Goal: Task Accomplishment & Management: Use online tool/utility

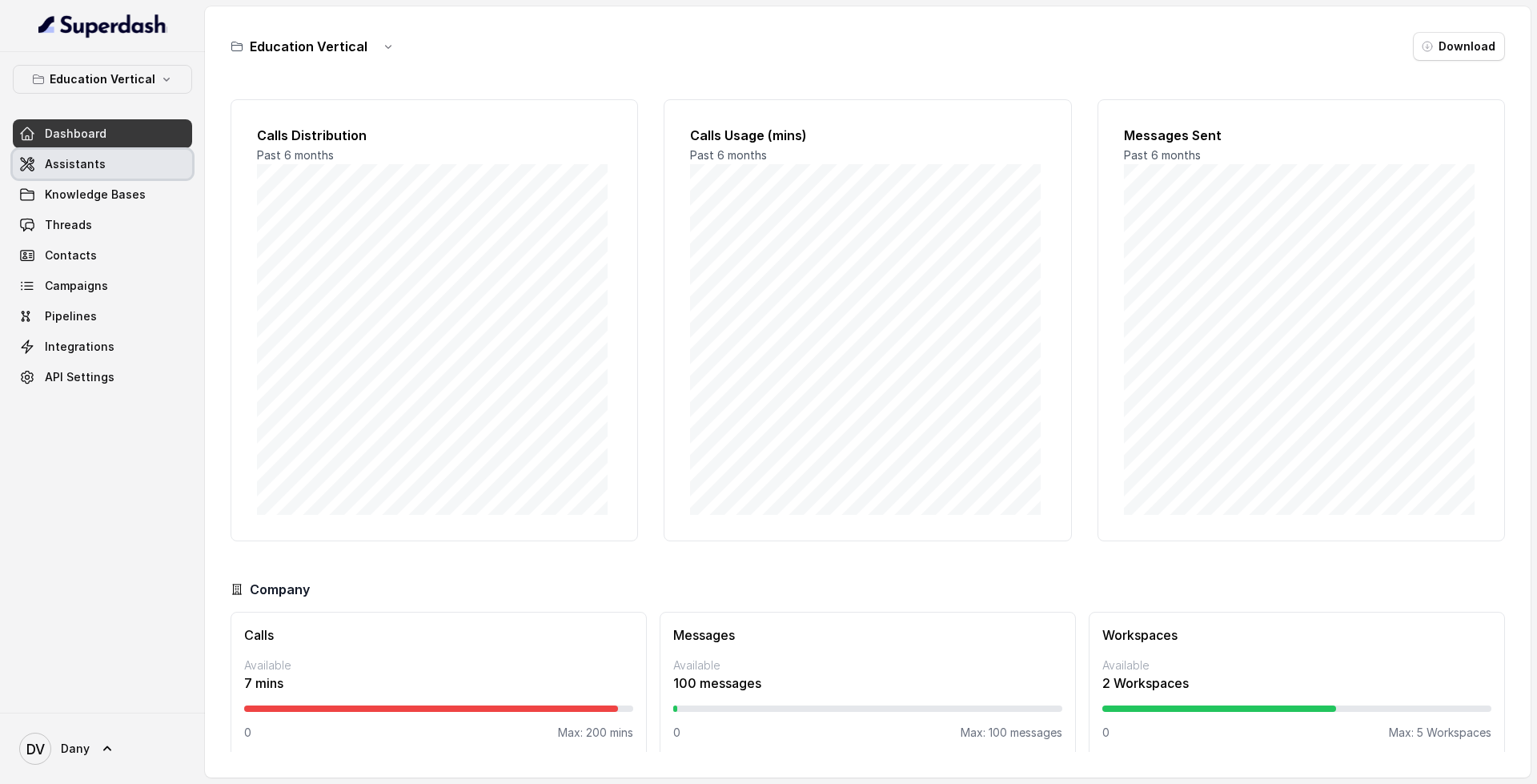
click at [87, 173] on link "Assistants" at bounding box center [102, 163] width 179 height 29
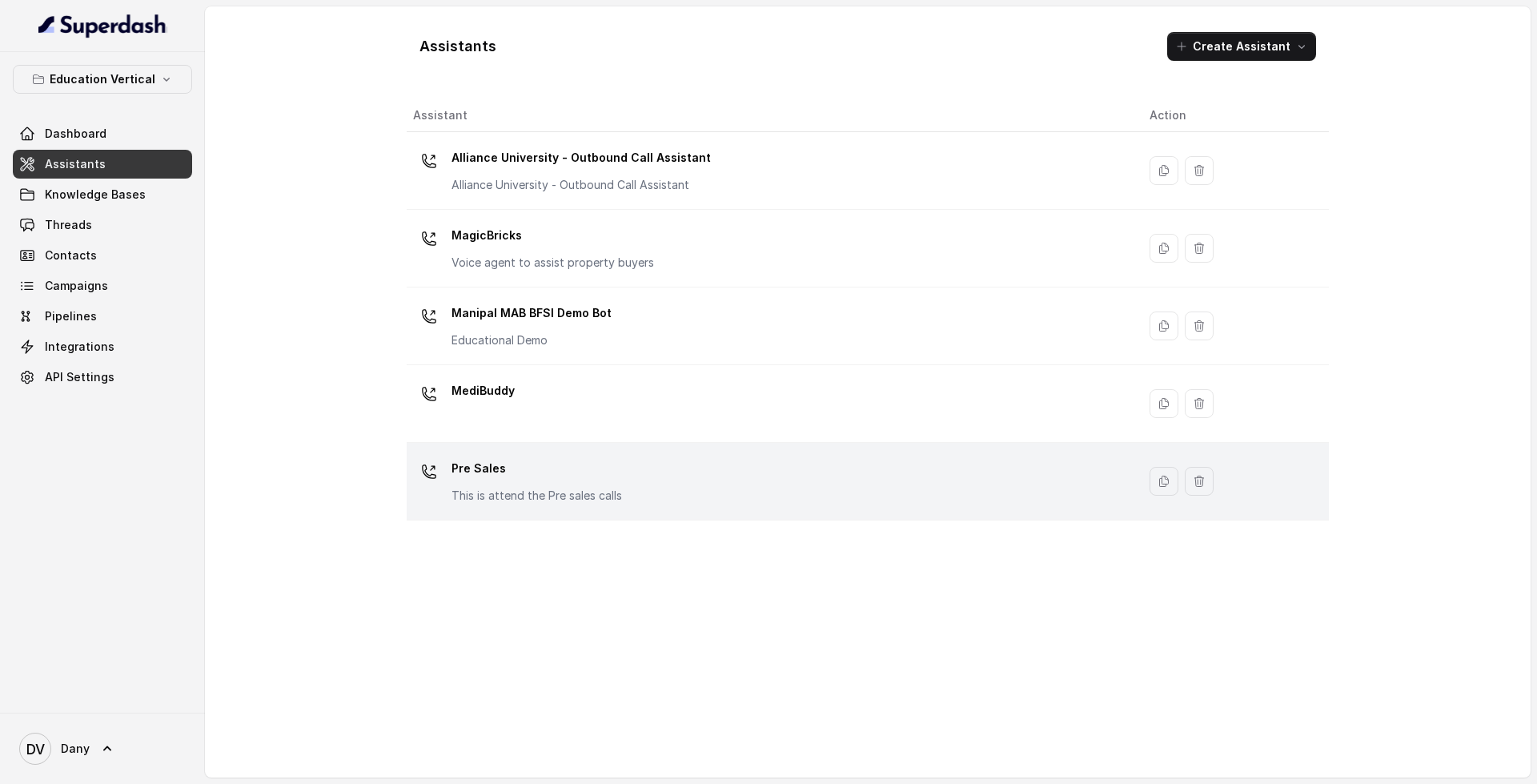
click at [745, 444] on td "Pre Sales This is attend the Pre sales calls" at bounding box center [772, 481] width 730 height 78
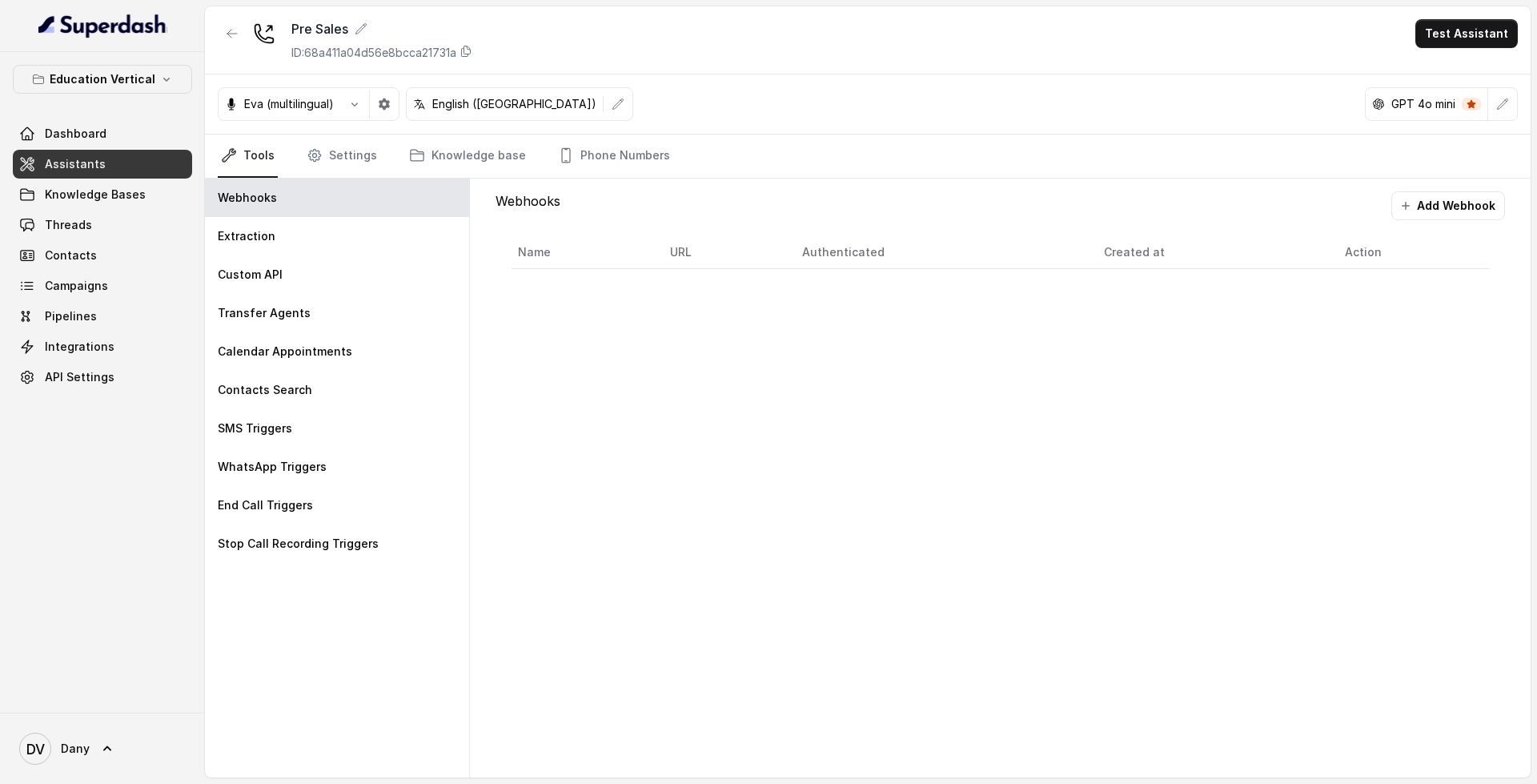
click at [114, 171] on link "Assistants" at bounding box center [102, 163] width 179 height 29
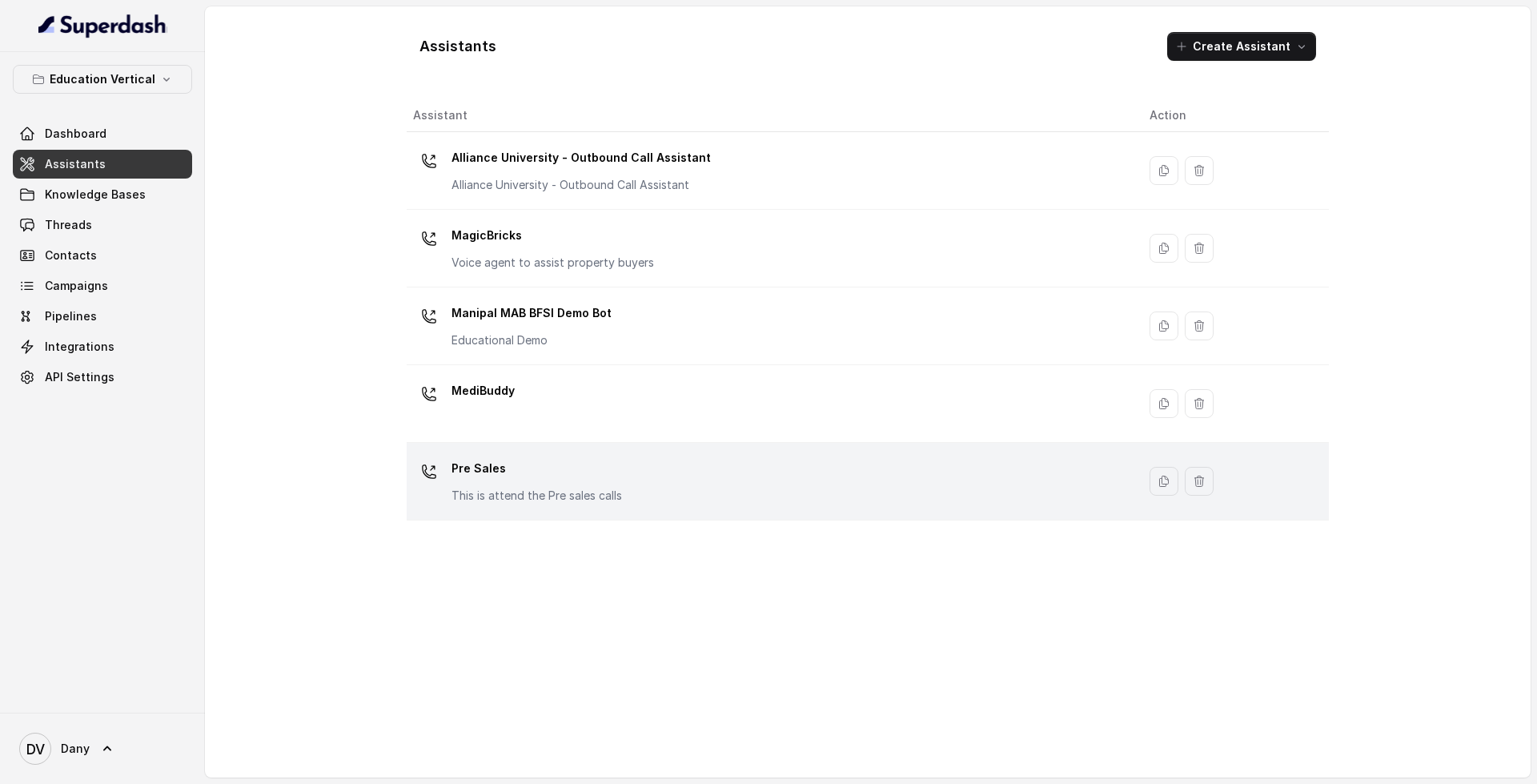
click at [592, 453] on td "Pre Sales This is attend the Pre sales calls" at bounding box center [772, 481] width 730 height 78
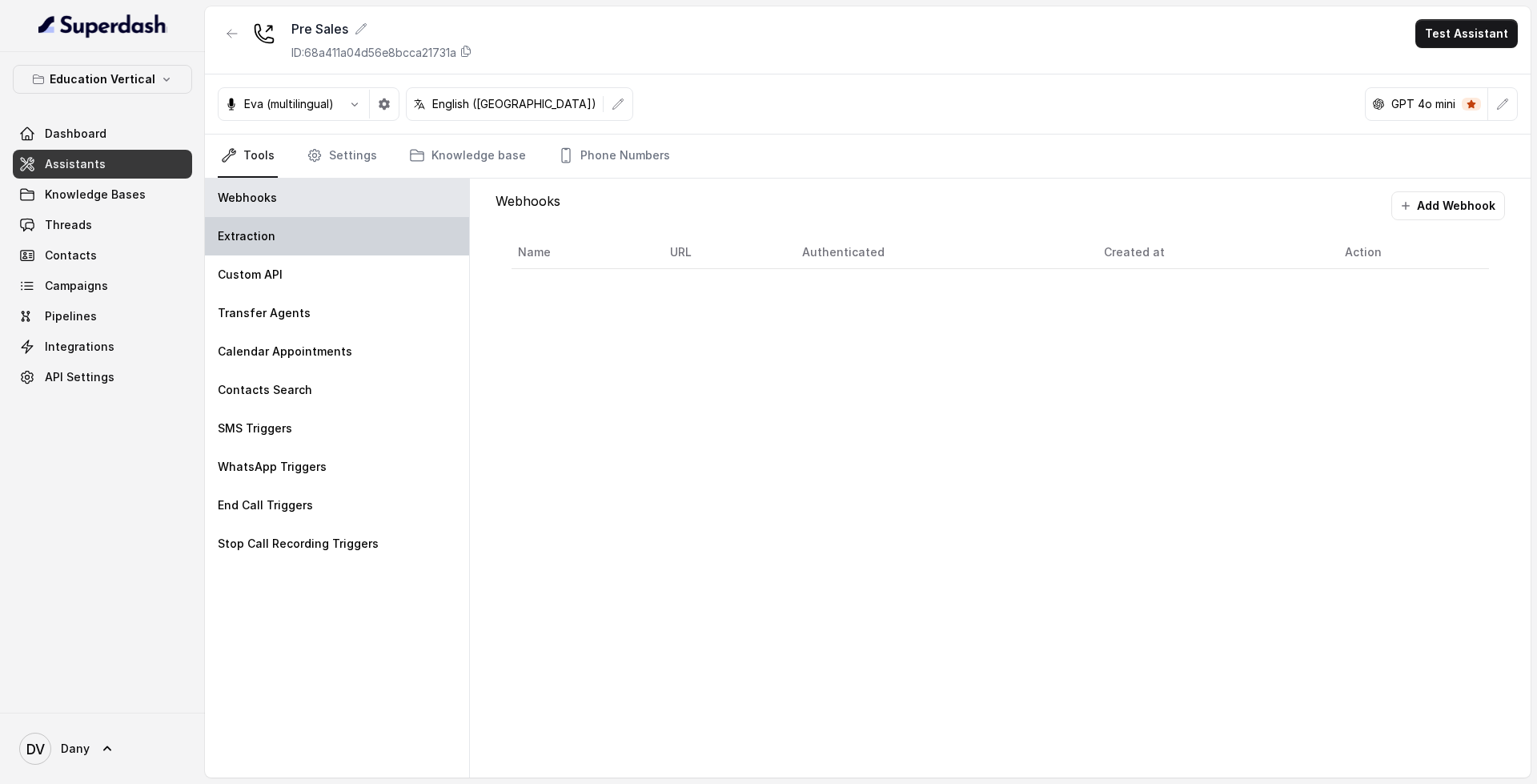
click at [402, 241] on div "Extraction" at bounding box center [337, 236] width 265 height 38
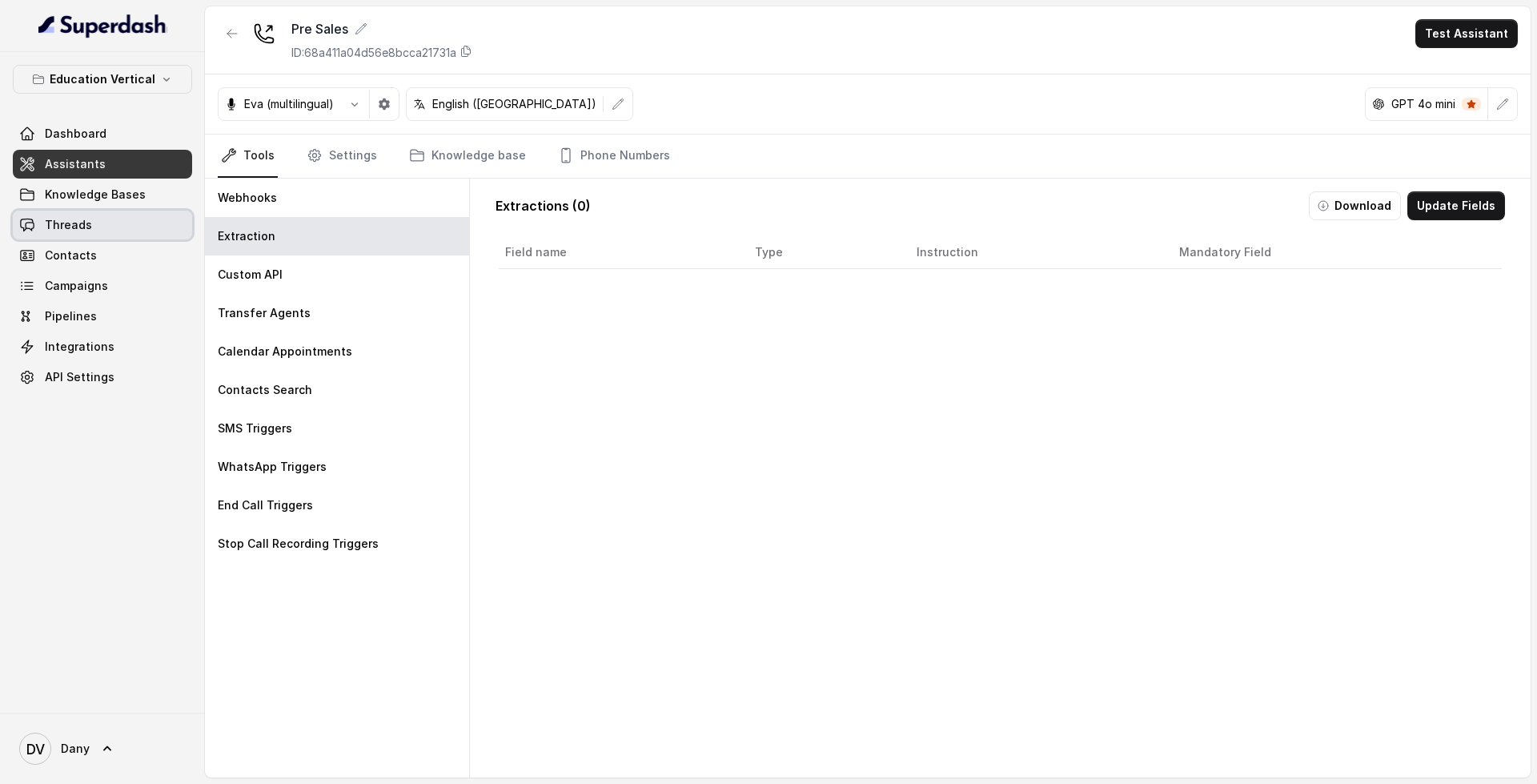
click at [127, 217] on link "Threads" at bounding box center [102, 224] width 179 height 29
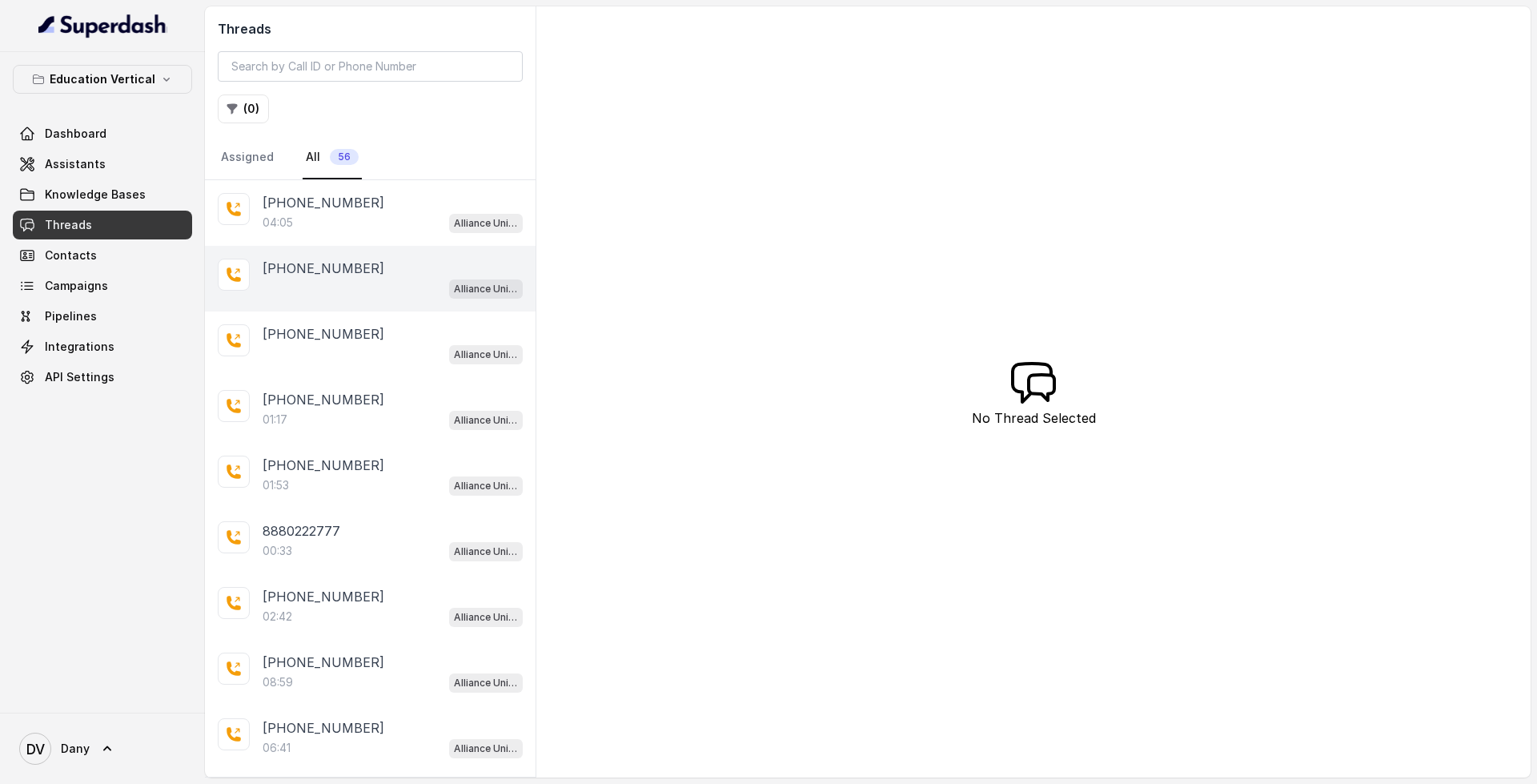
click at [371, 246] on div "[PHONE_NUMBER] Alliance University - Outbound Call Assistant" at bounding box center [370, 278] width 331 height 65
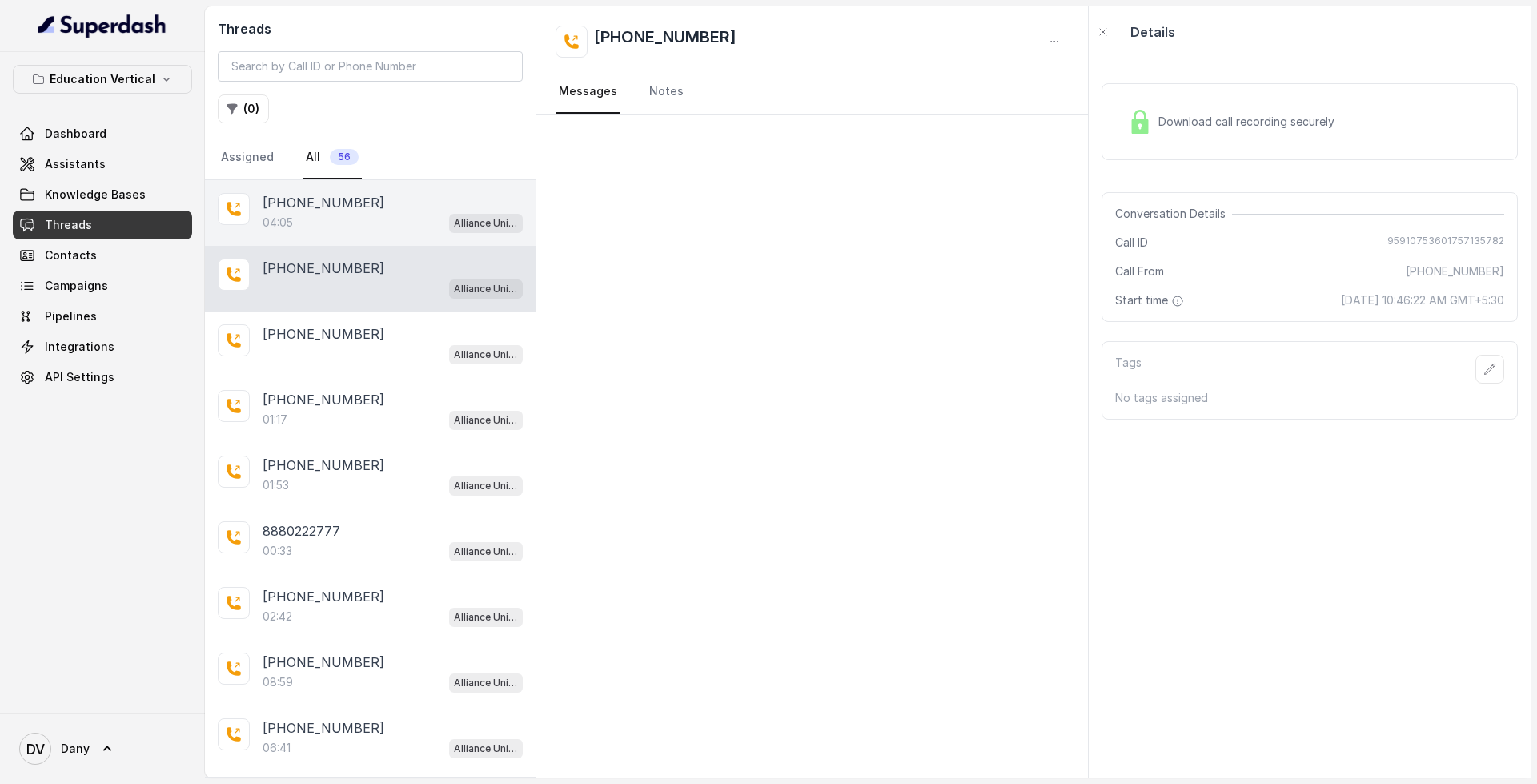
click at [358, 236] on div "[PHONE_NUMBER]:05 Alliance University - Outbound Call Assistant" at bounding box center [370, 212] width 331 height 65
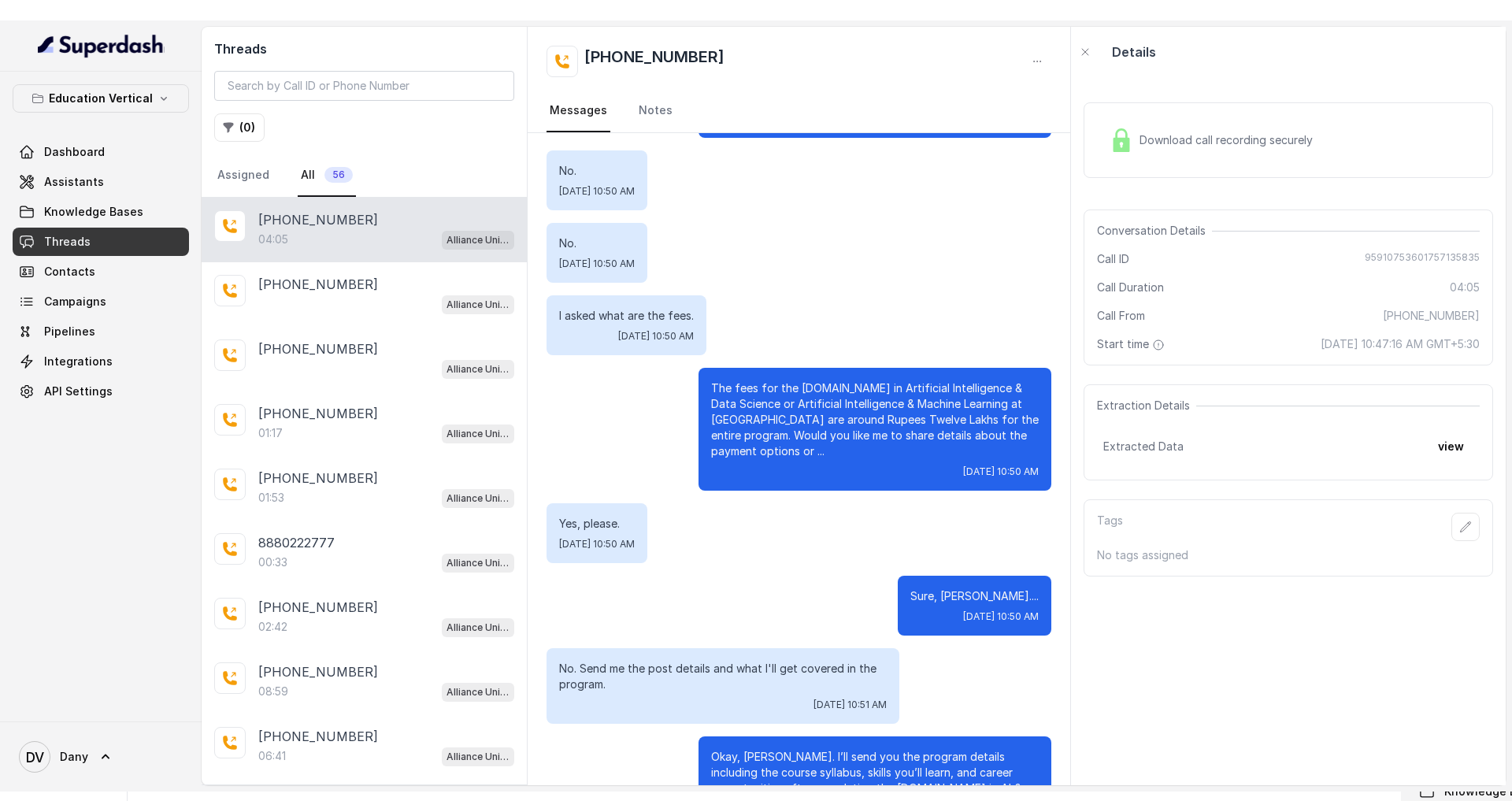
scroll to position [1705, 0]
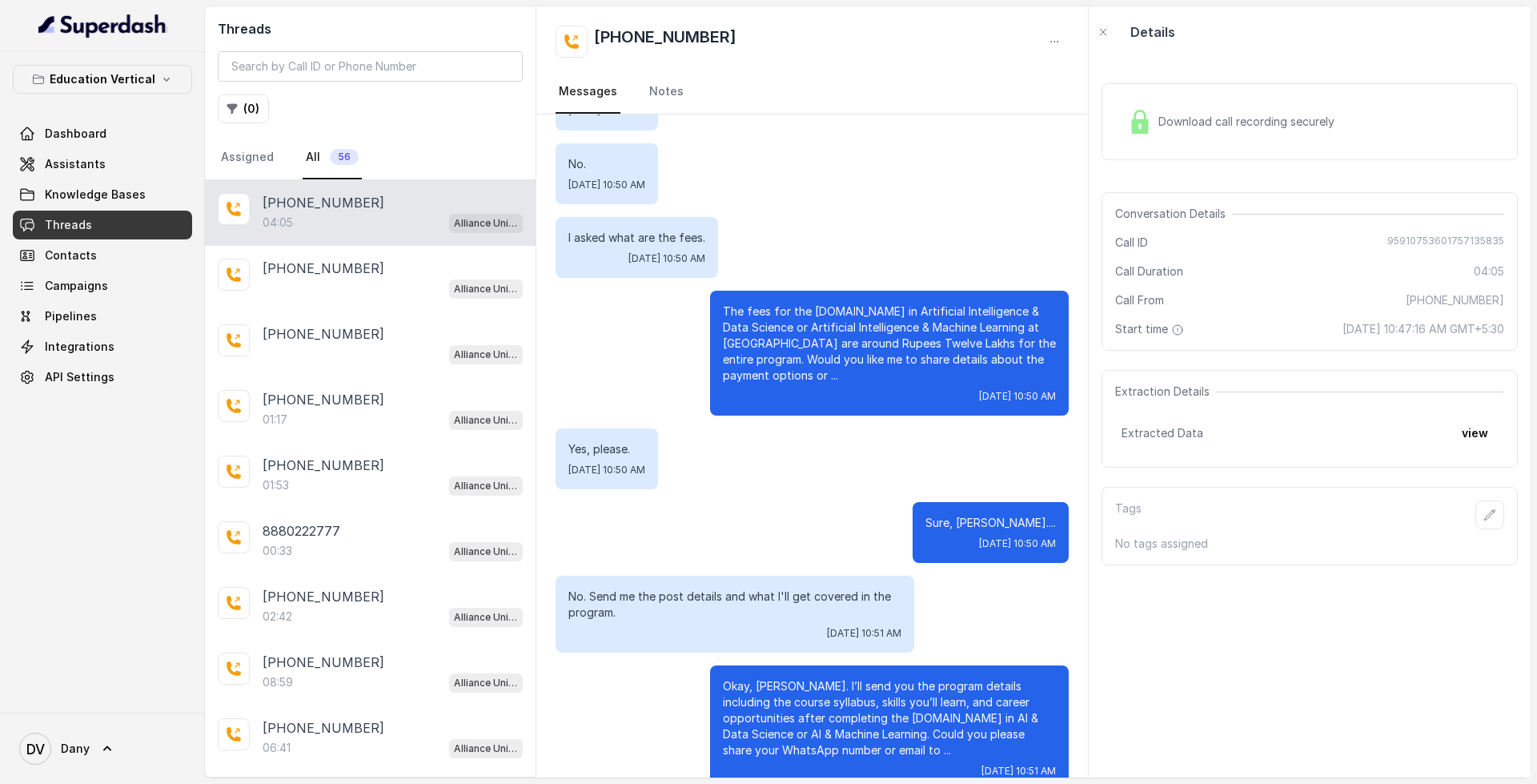
click at [1263, 107] on div "Download call recording securely" at bounding box center [1230, 121] width 219 height 37
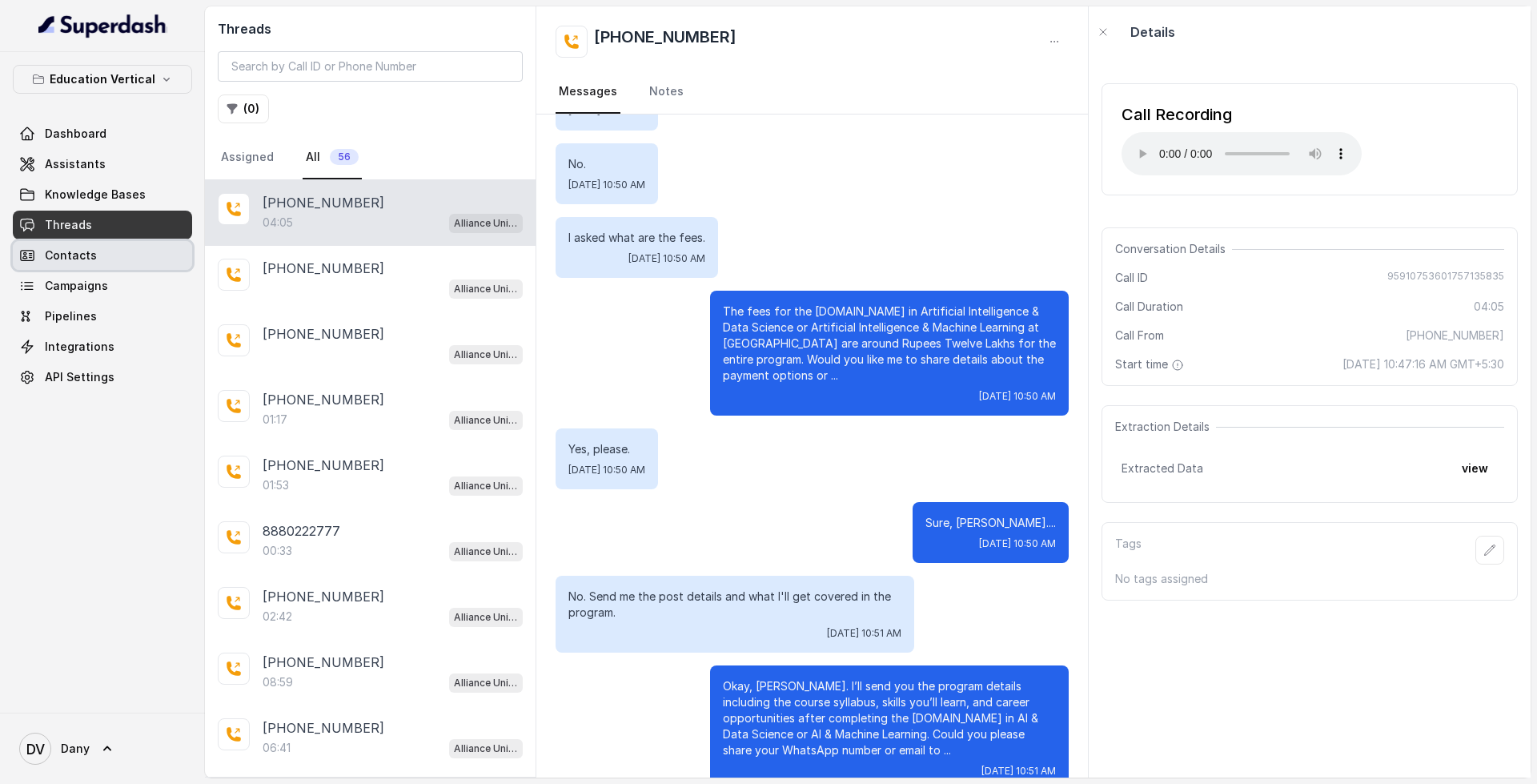
click at [165, 266] on link "Contacts" at bounding box center [102, 255] width 179 height 29
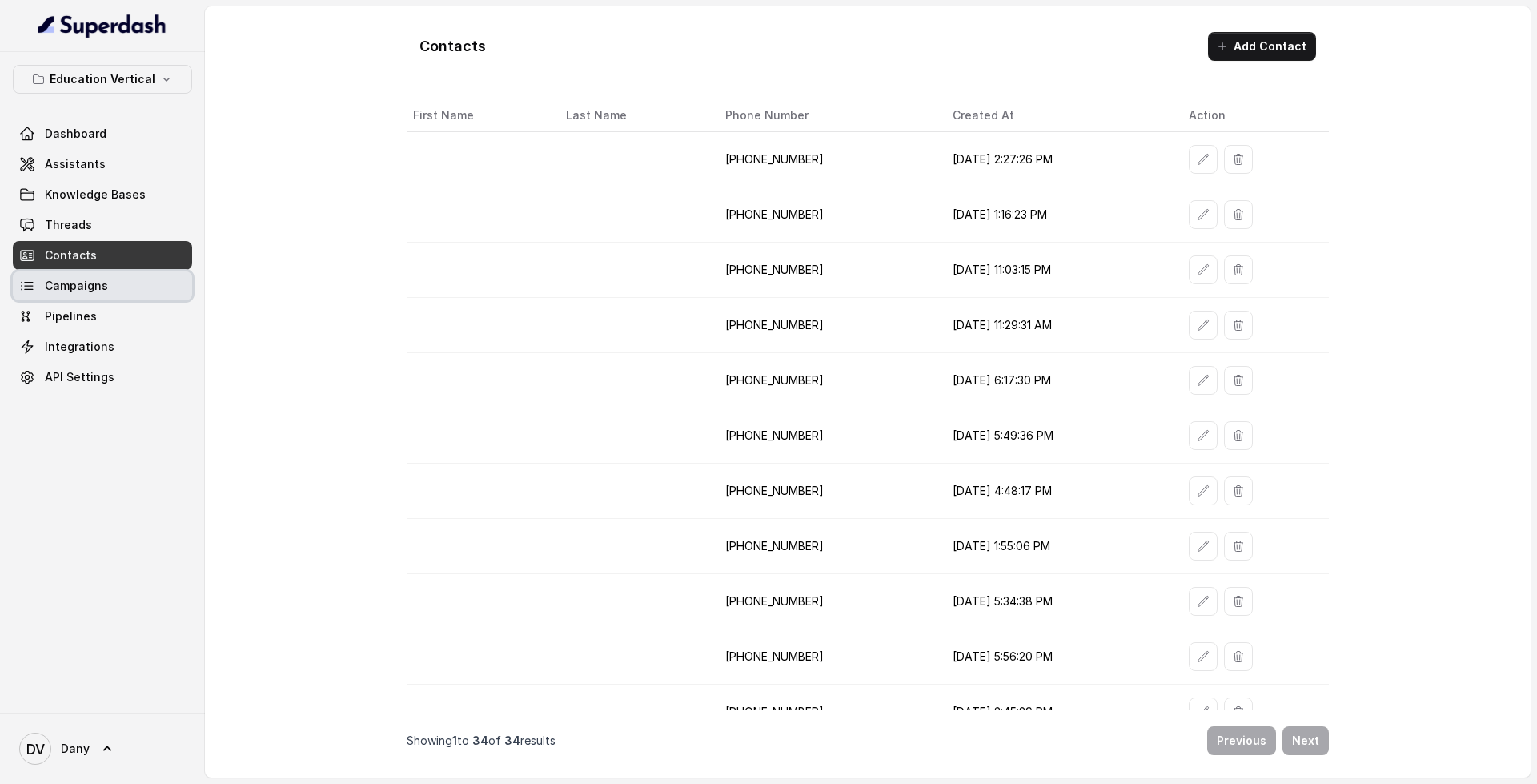
click at [154, 293] on link "Campaigns" at bounding box center [102, 285] width 179 height 29
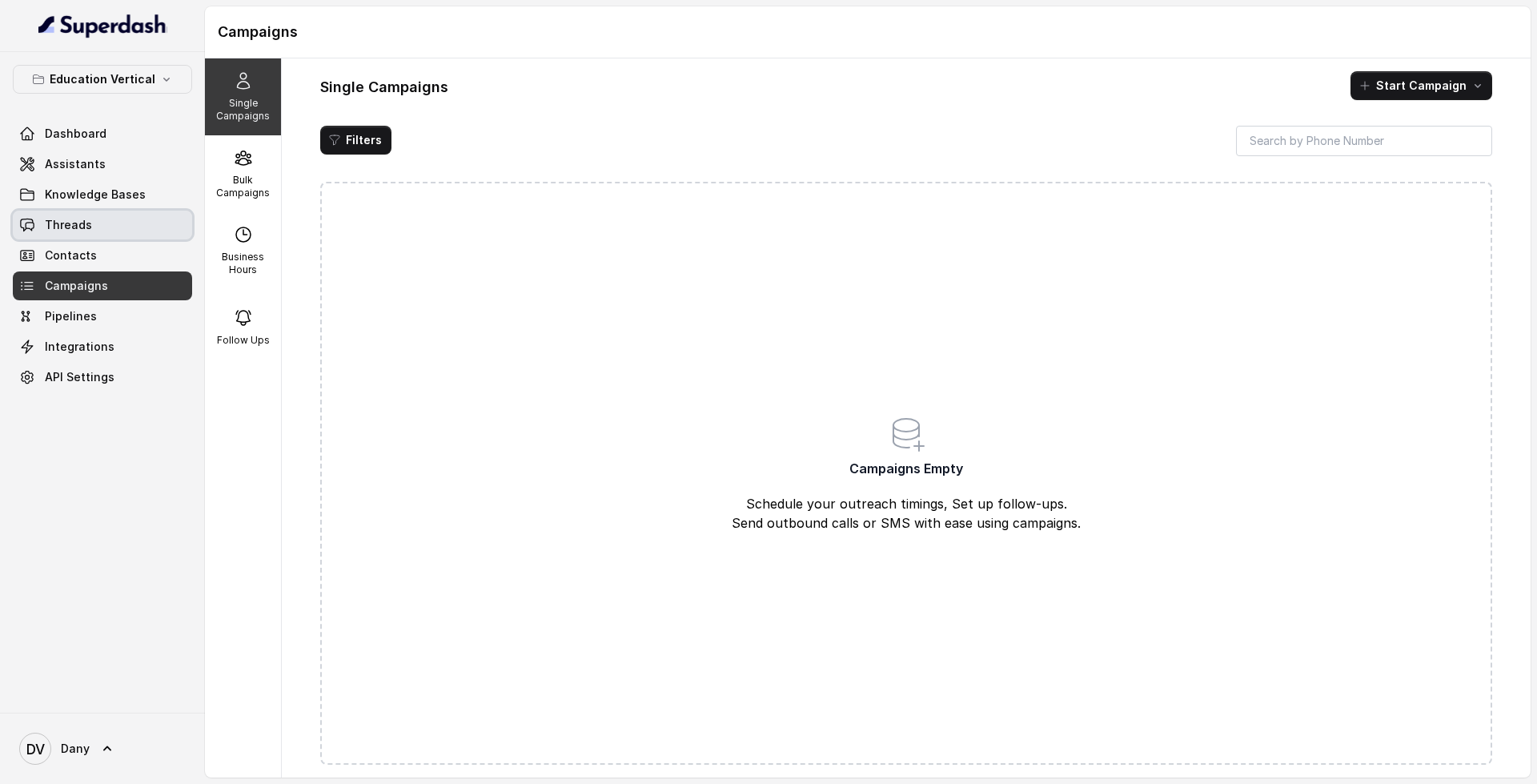
click at [120, 213] on link "Threads" at bounding box center [102, 224] width 179 height 29
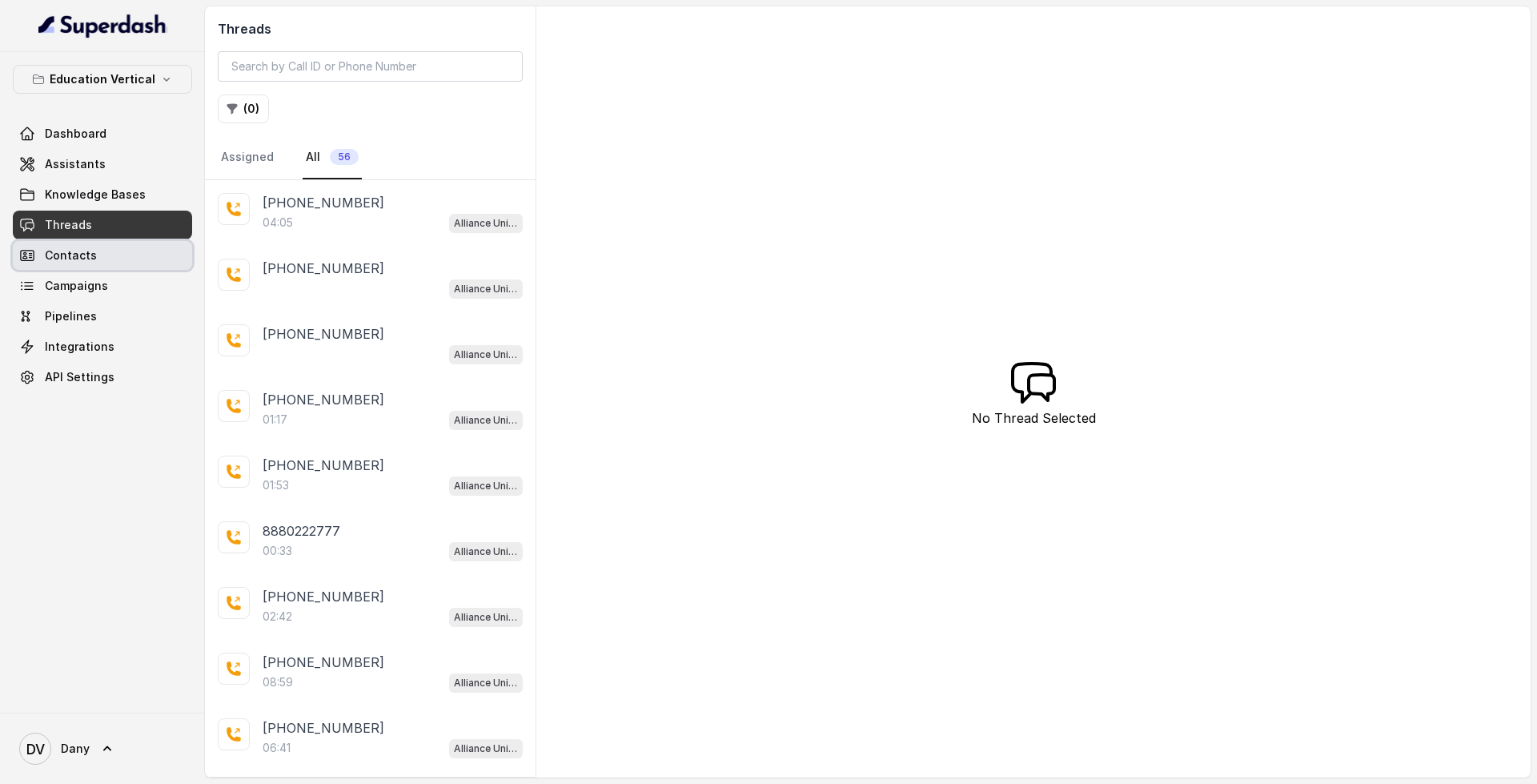
click at [146, 243] on link "Contacts" at bounding box center [102, 255] width 179 height 29
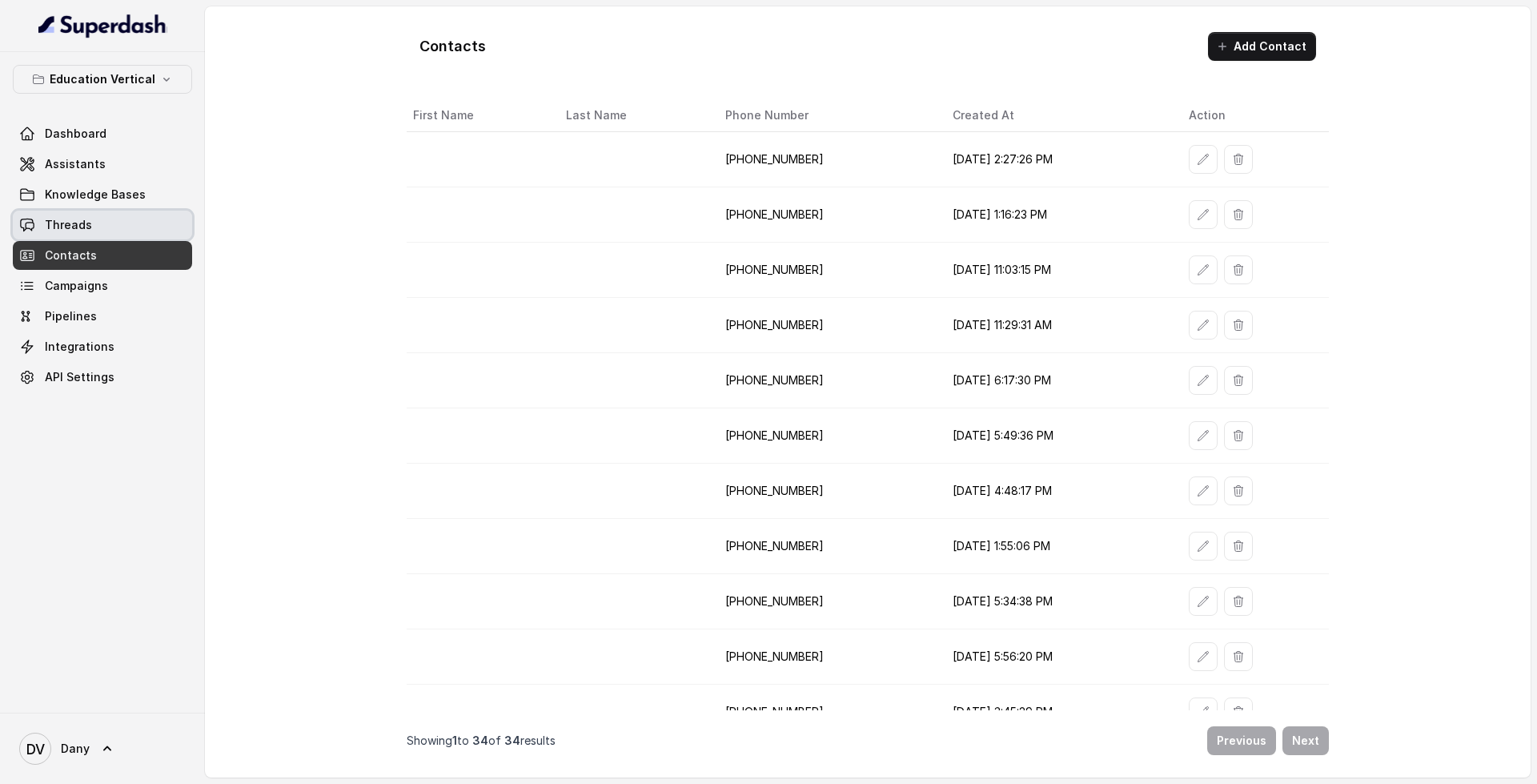
click at [141, 229] on link "Threads" at bounding box center [102, 224] width 179 height 29
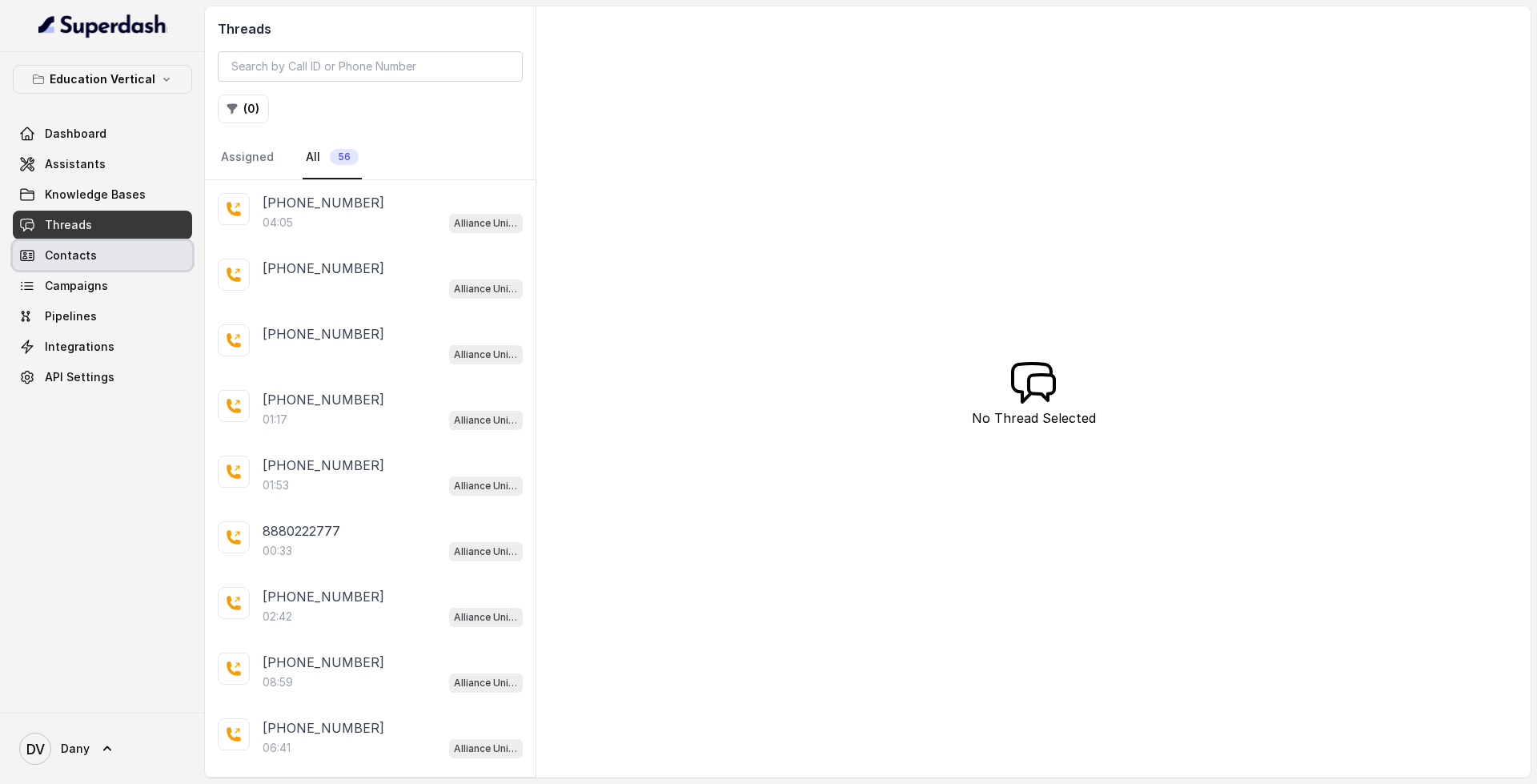
click at [113, 255] on link "Contacts" at bounding box center [102, 255] width 179 height 29
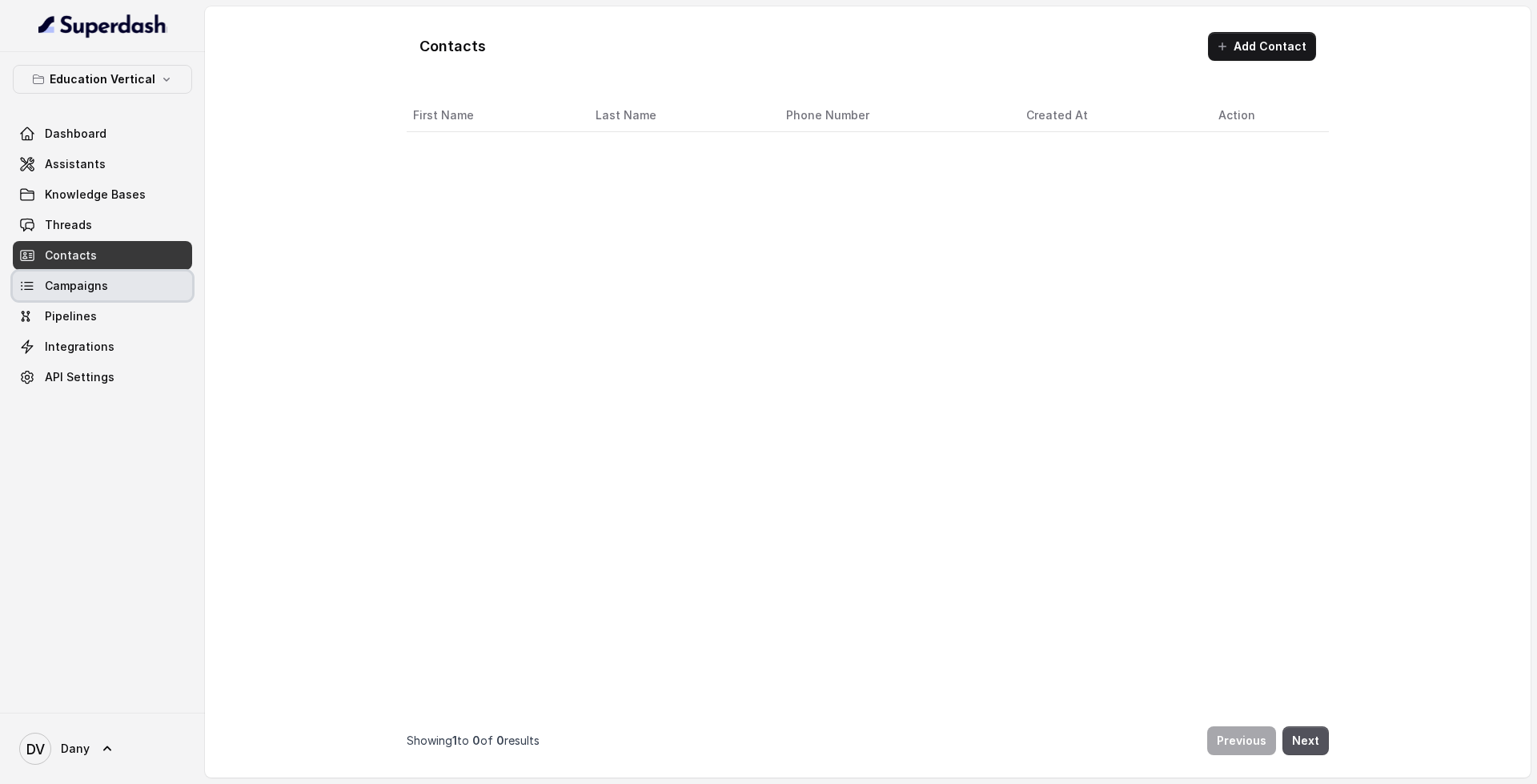
click at [129, 287] on link "Campaigns" at bounding box center [102, 285] width 179 height 29
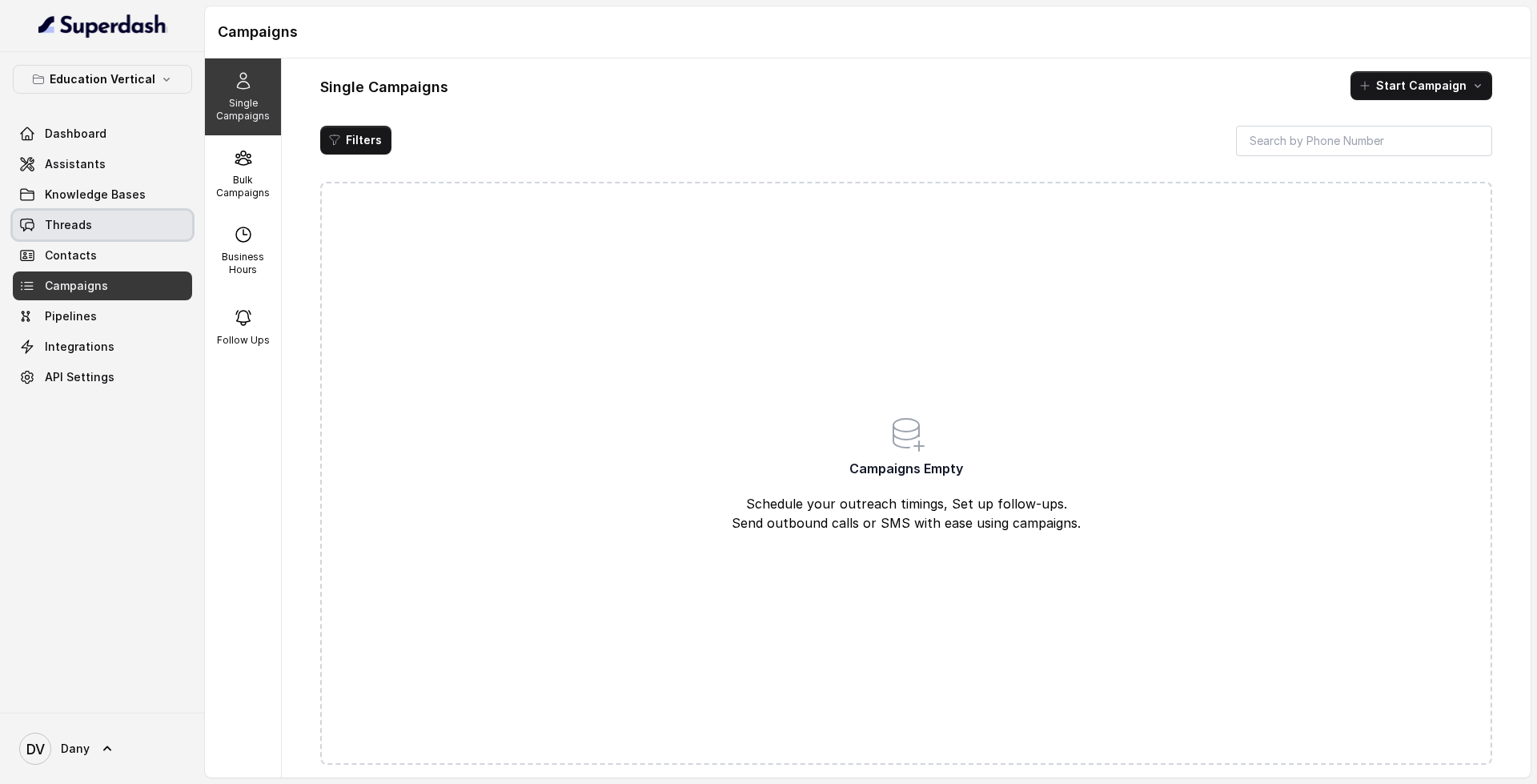
click at [136, 226] on link "Threads" at bounding box center [102, 224] width 179 height 29
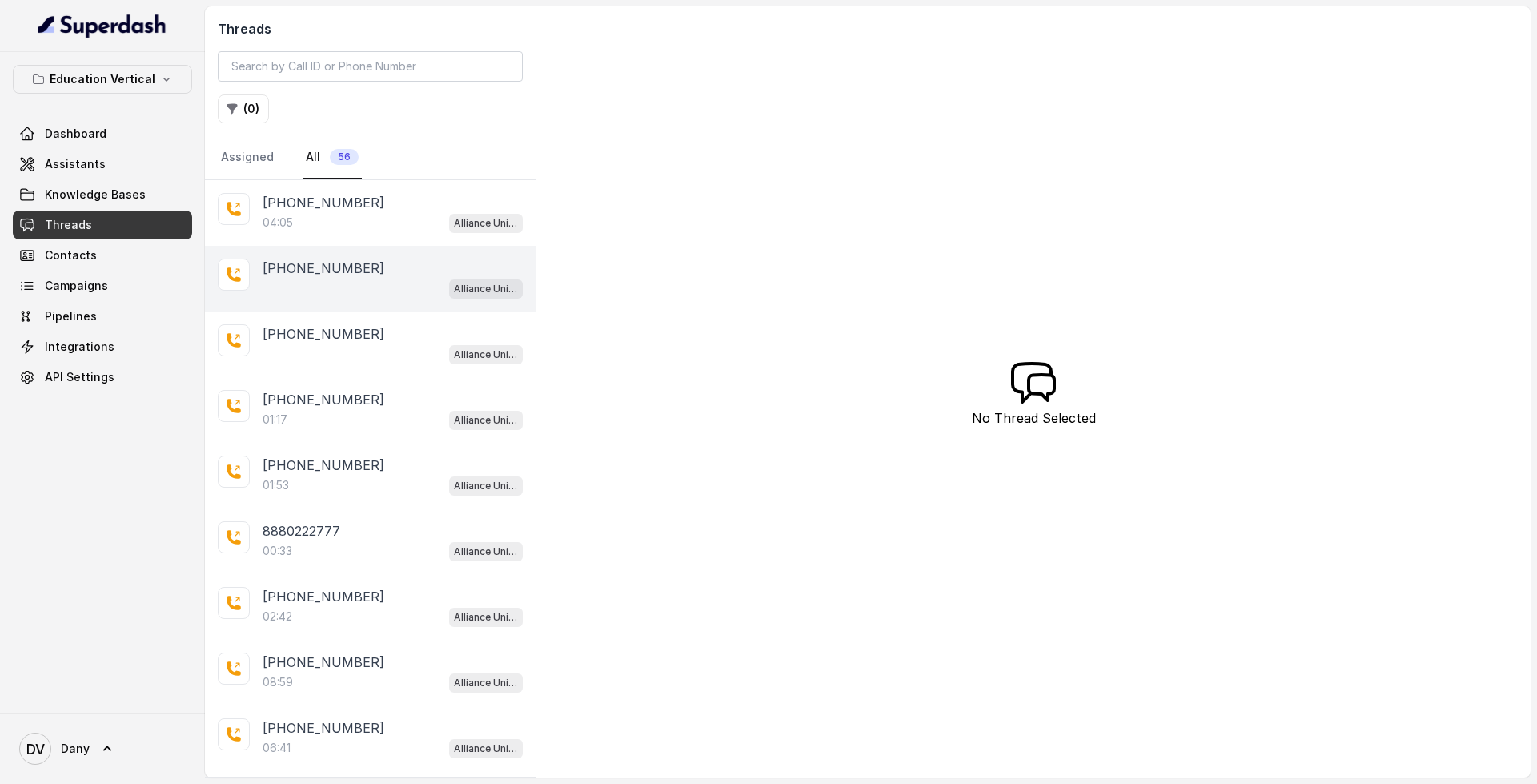
click at [435, 269] on div "[PHONE_NUMBER]" at bounding box center [393, 268] width 260 height 19
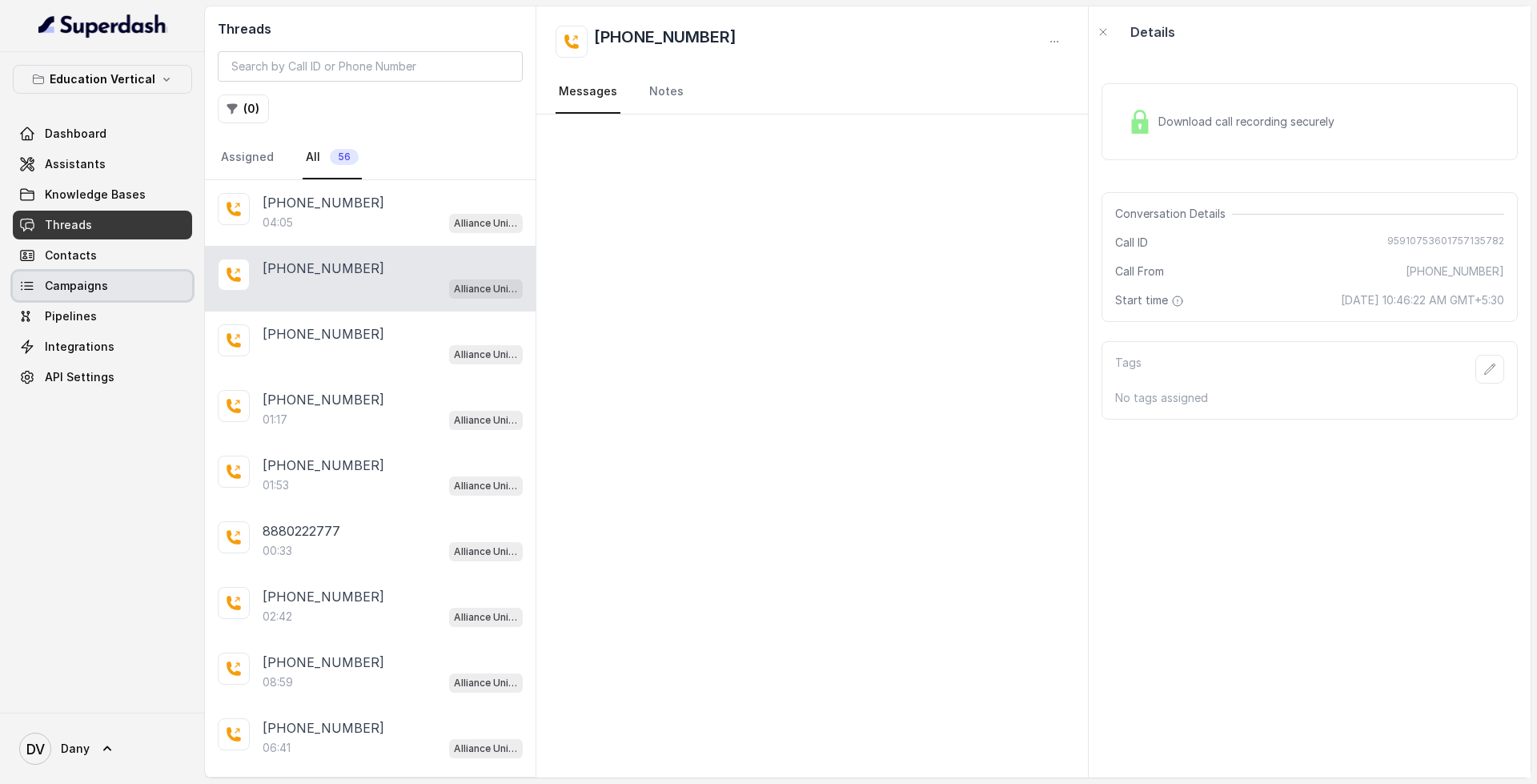
click at [169, 288] on link "Campaigns" at bounding box center [102, 285] width 179 height 29
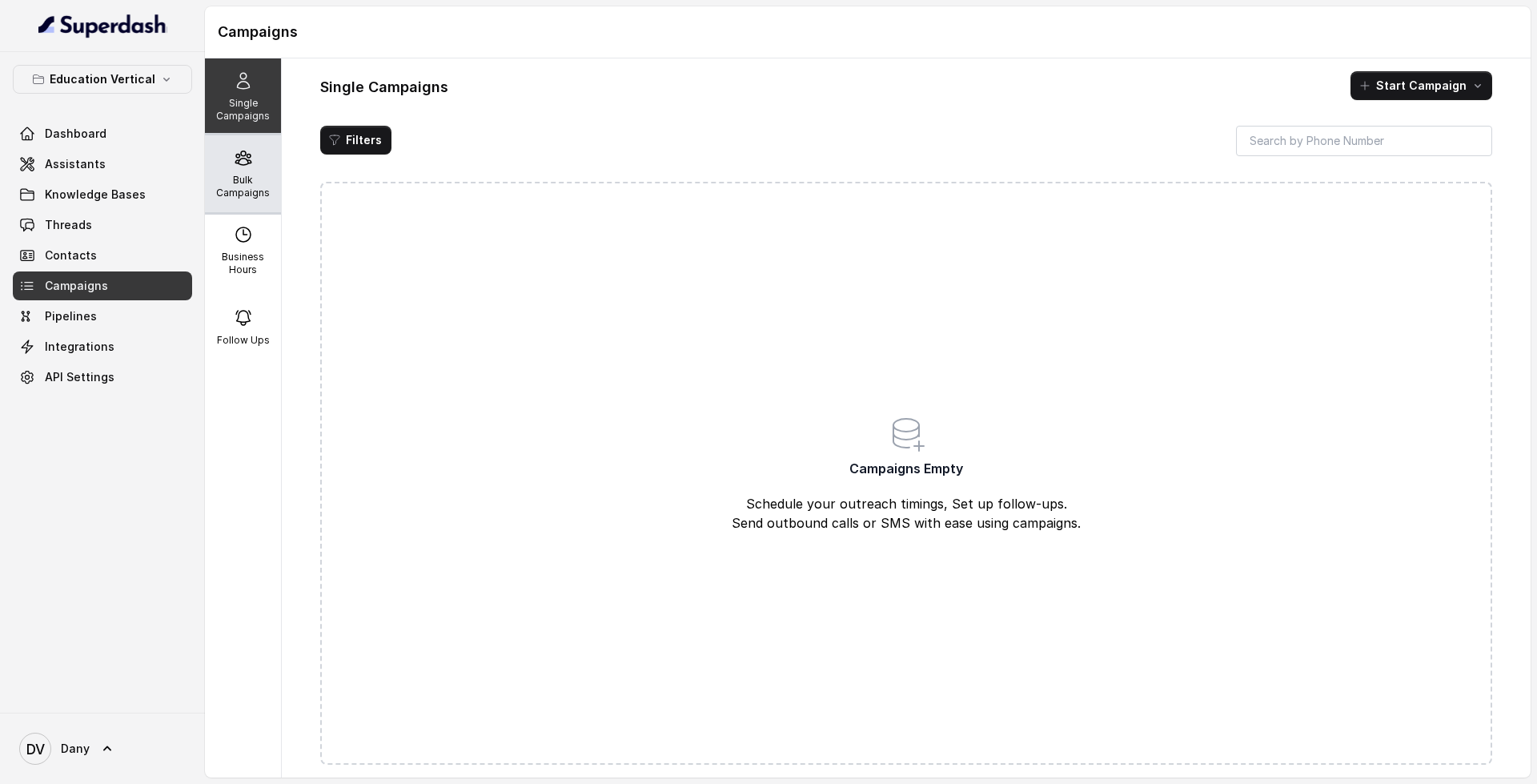
click at [224, 152] on div "Bulk Campaigns" at bounding box center [243, 174] width 76 height 77
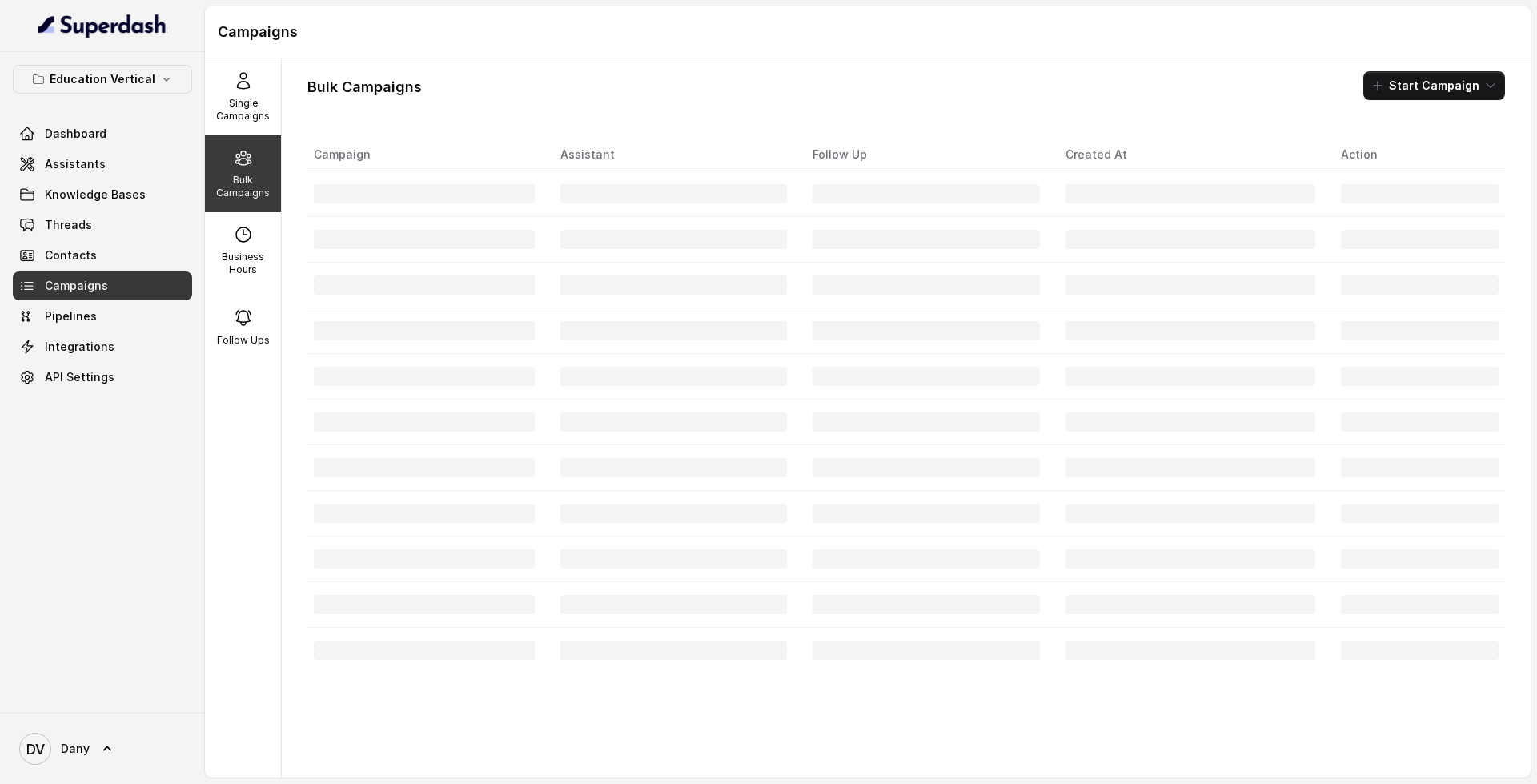
click at [292, 270] on div "Bulk Campaigns Start Campaign Campaign Assistant Follow Up Created At Action" at bounding box center [906, 417] width 1249 height 719
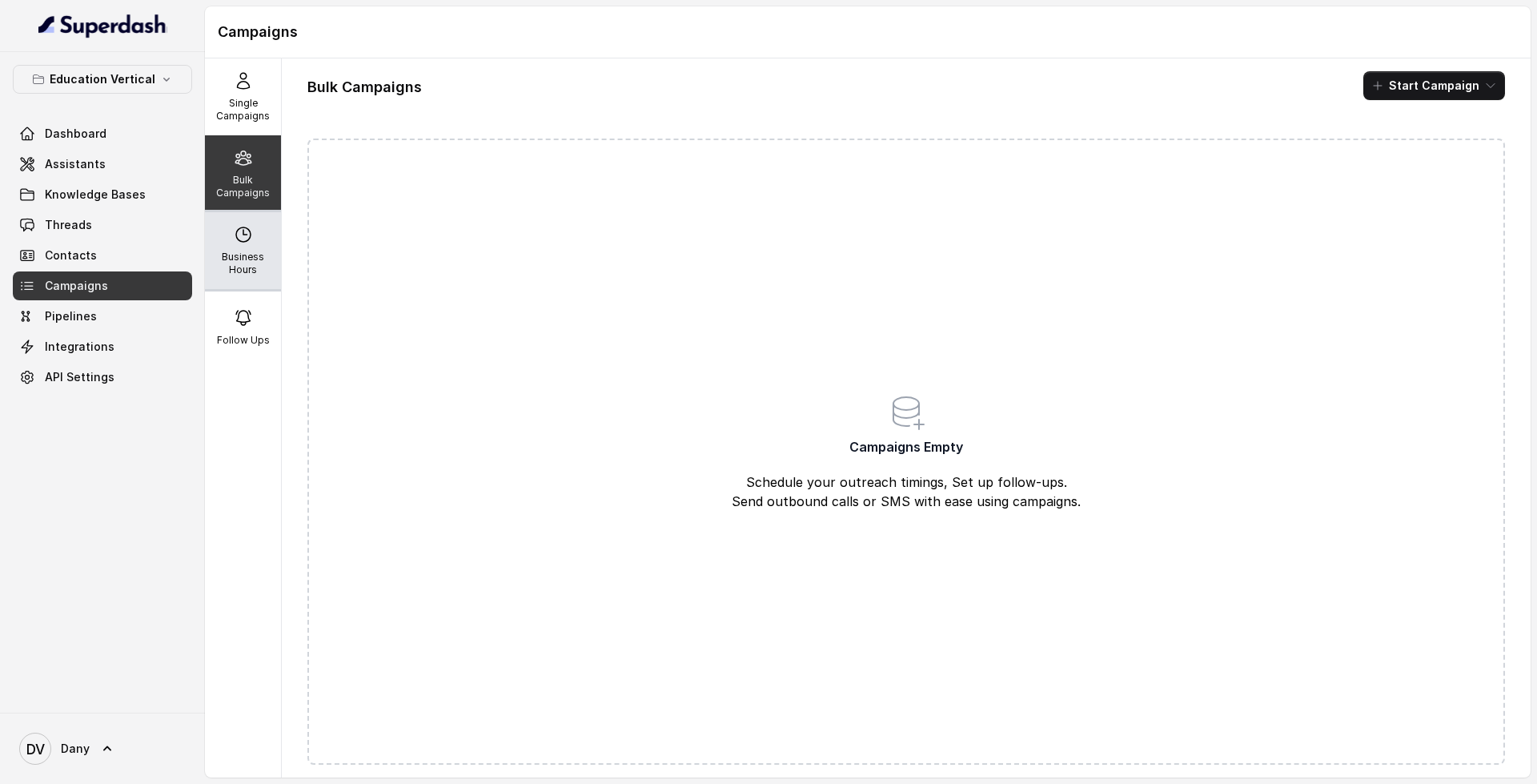
click at [261, 260] on p "Business Hours" at bounding box center [243, 263] width 63 height 25
select select "UTC"
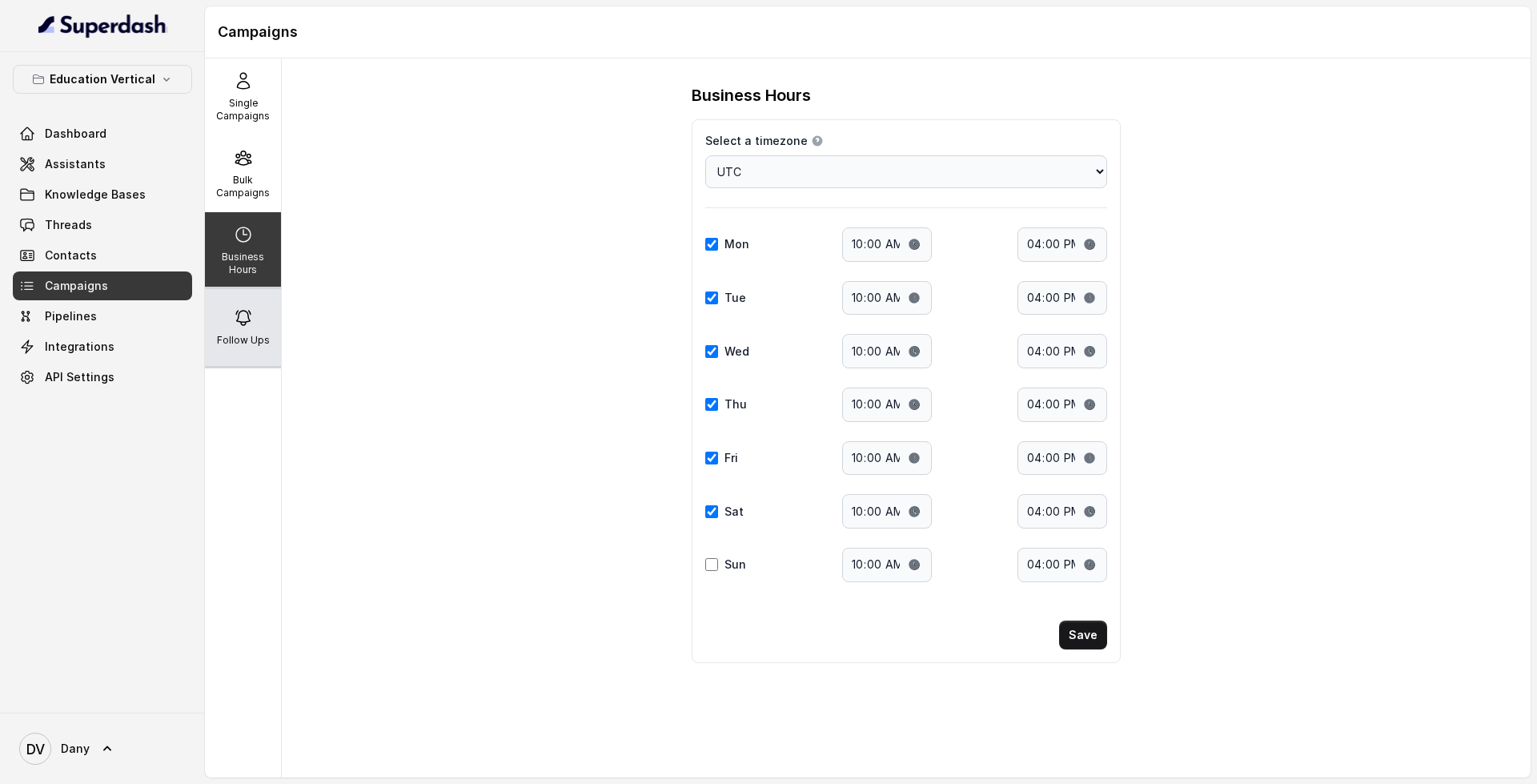
click at [255, 327] on div "Follow Ups" at bounding box center [243, 327] width 76 height 77
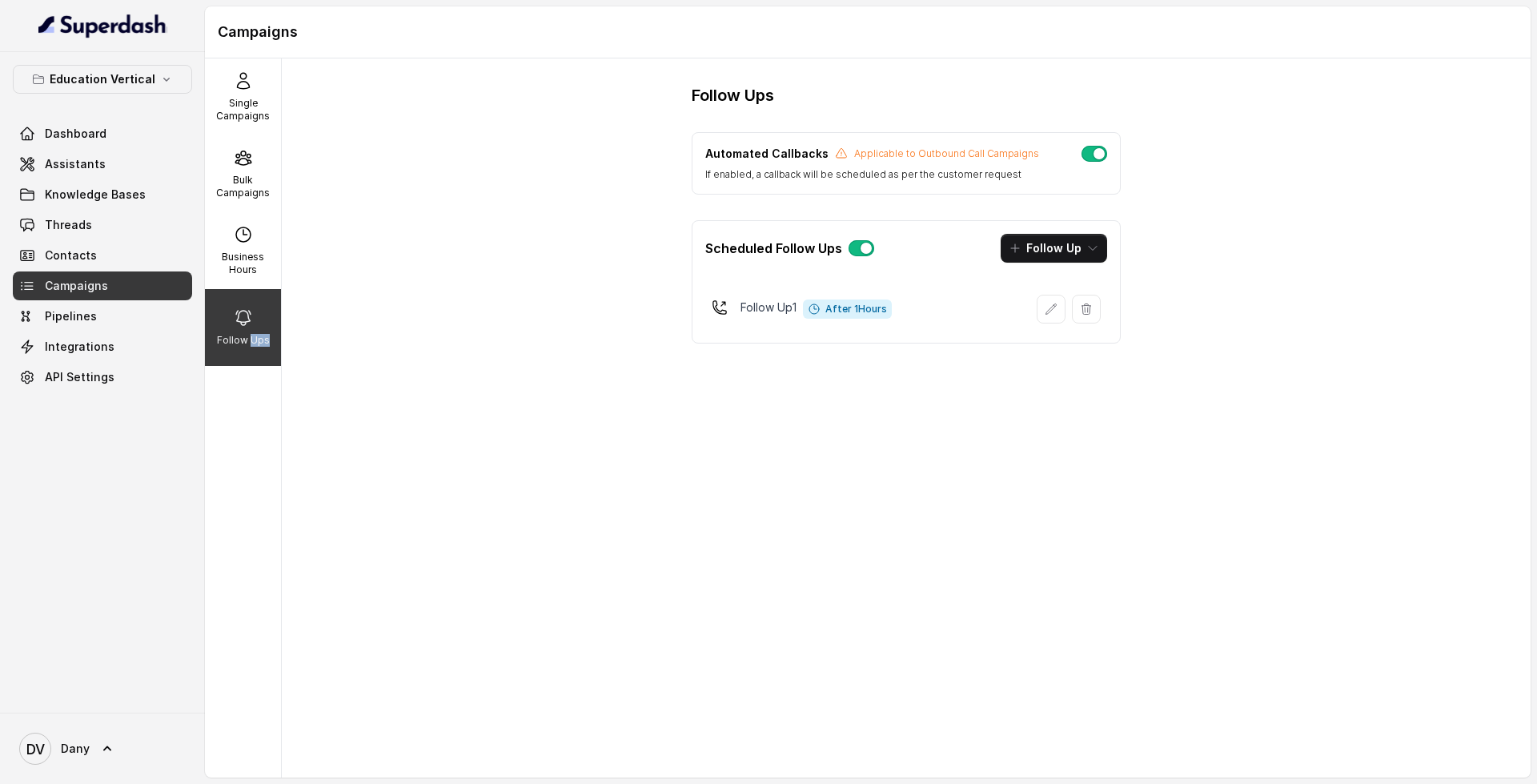
click at [255, 327] on div "Follow Ups" at bounding box center [243, 327] width 76 height 77
click at [1063, 241] on button "Follow Up" at bounding box center [1054, 248] width 107 height 29
